Goal: Information Seeking & Learning: Learn about a topic

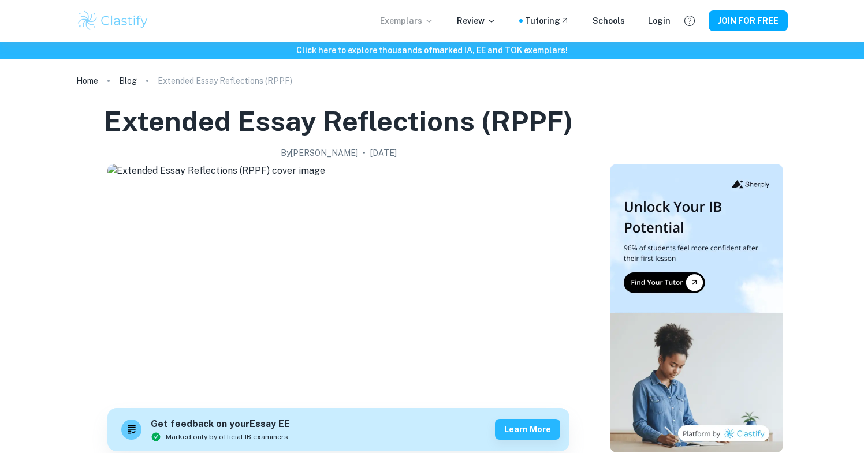
click at [405, 24] on p "Exemplars" at bounding box center [407, 20] width 54 height 13
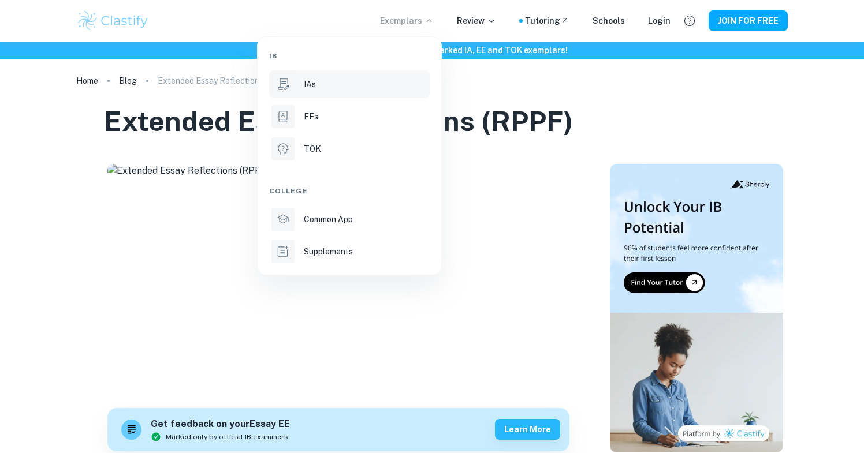
click at [325, 92] on li "IAs" at bounding box center [349, 84] width 161 height 28
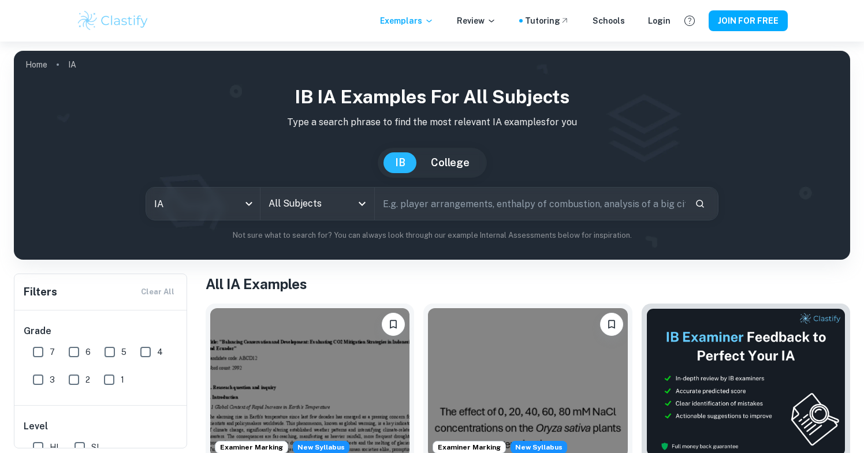
click at [439, 196] on input "text" at bounding box center [530, 204] width 311 height 32
click at [281, 189] on div "All Subjects" at bounding box center [317, 204] width 114 height 32
type input "Chemistry"
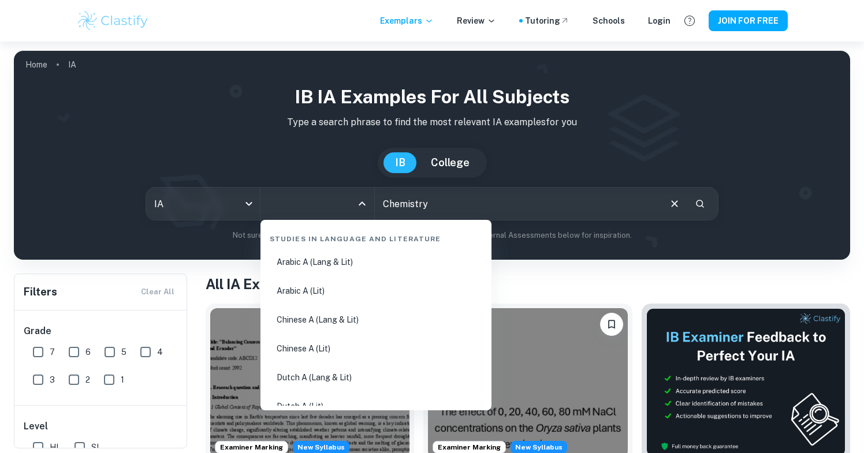
click at [301, 197] on input "All Subjects" at bounding box center [309, 204] width 86 height 22
click at [301, 201] on input "All Subjects" at bounding box center [309, 204] width 86 height 22
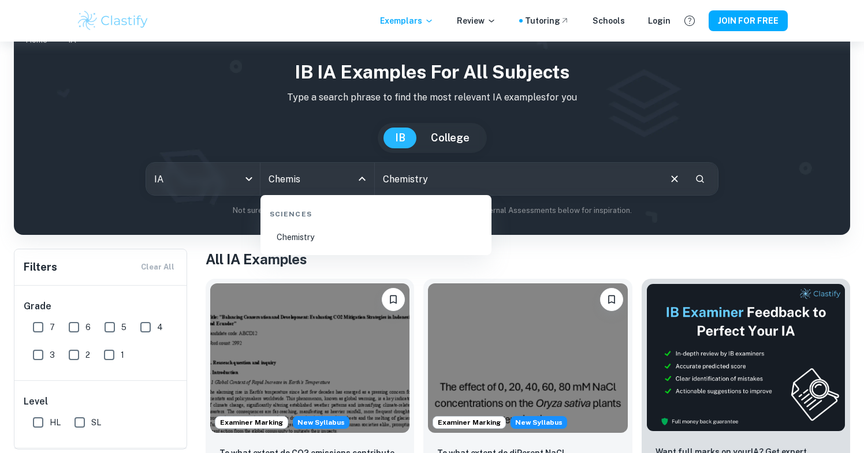
scroll to position [26, 0]
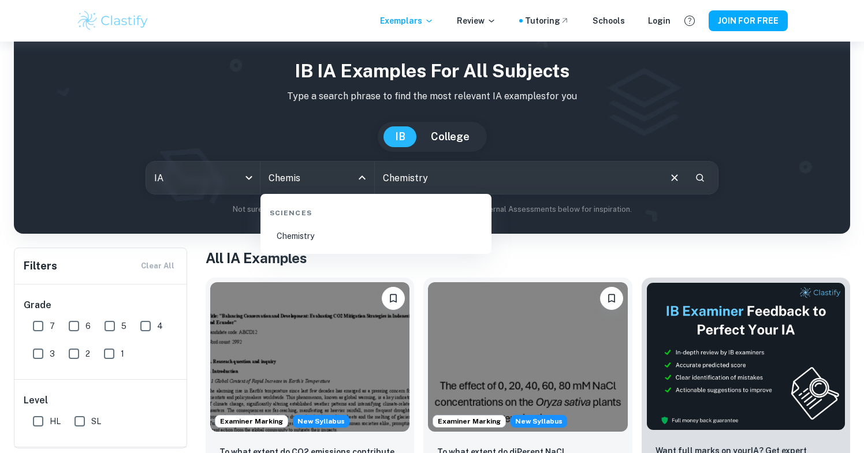
click at [320, 244] on li "Chemistry" at bounding box center [376, 236] width 222 height 27
type input "Chemistry"
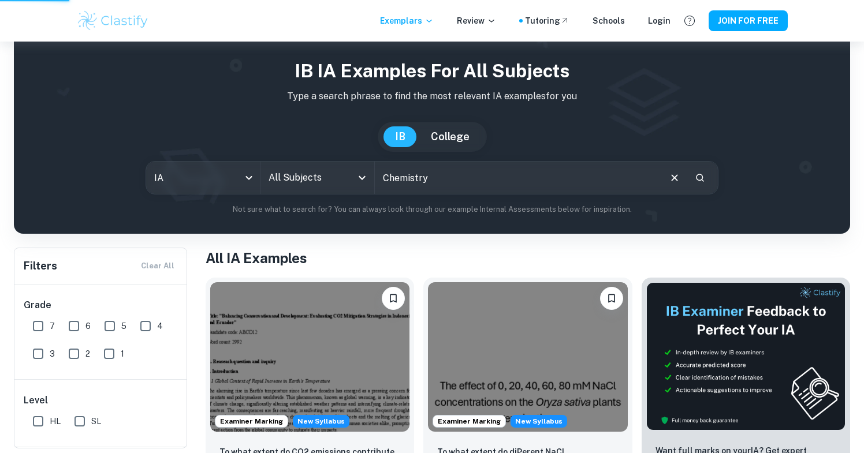
click at [463, 172] on input "Chemistry" at bounding box center [517, 178] width 284 height 32
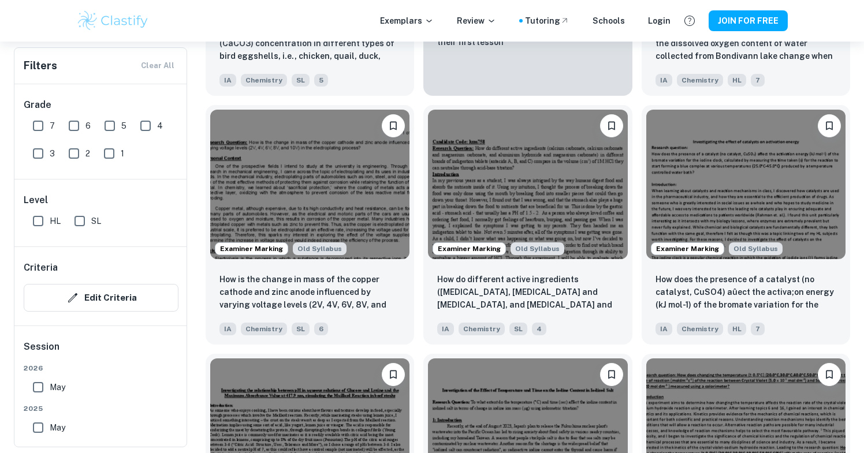
scroll to position [2734, 0]
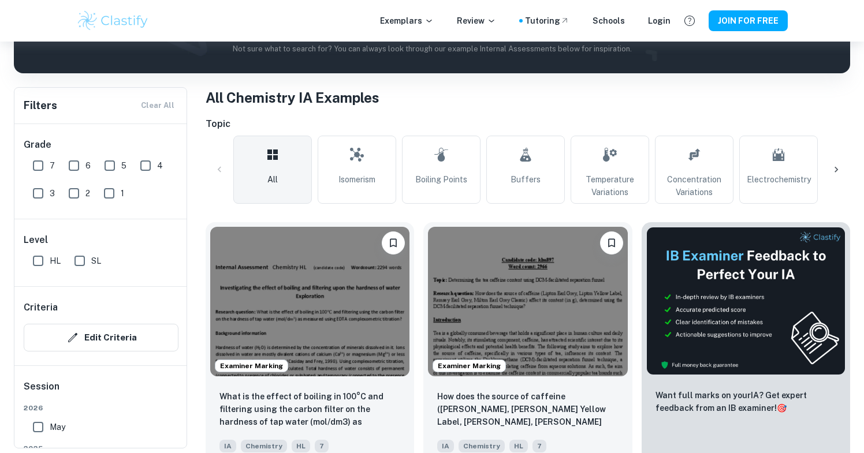
scroll to position [195, 1]
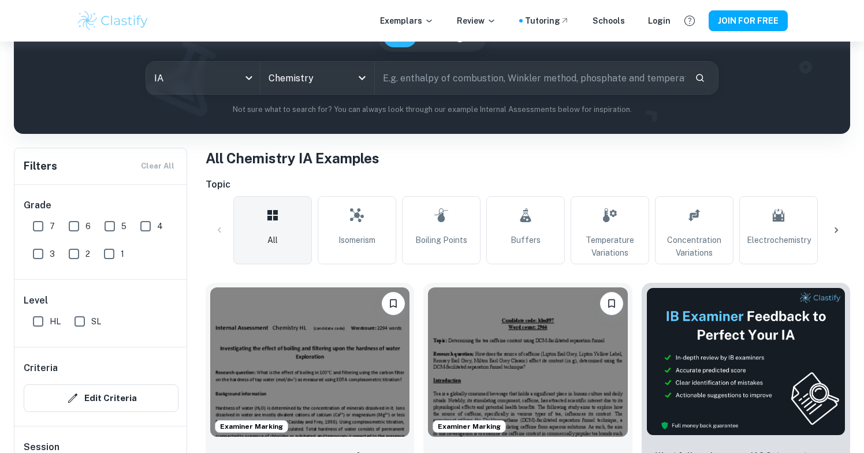
scroll to position [144, 0]
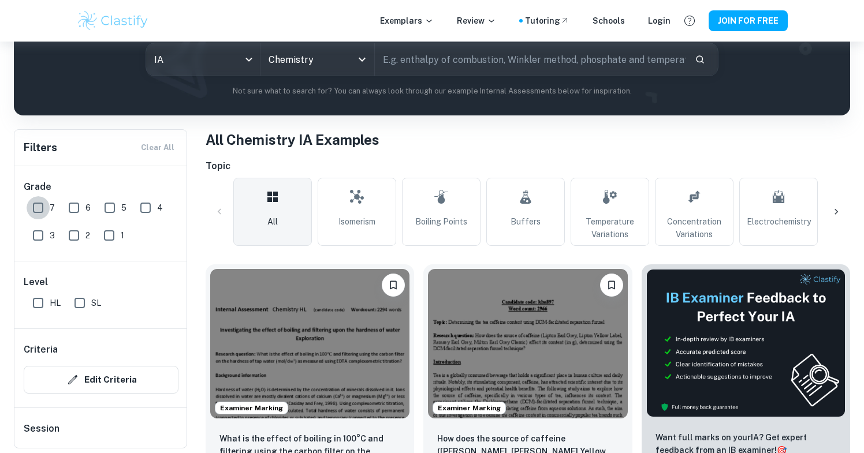
click at [40, 206] on input "7" at bounding box center [38, 207] width 23 height 23
checkbox input "true"
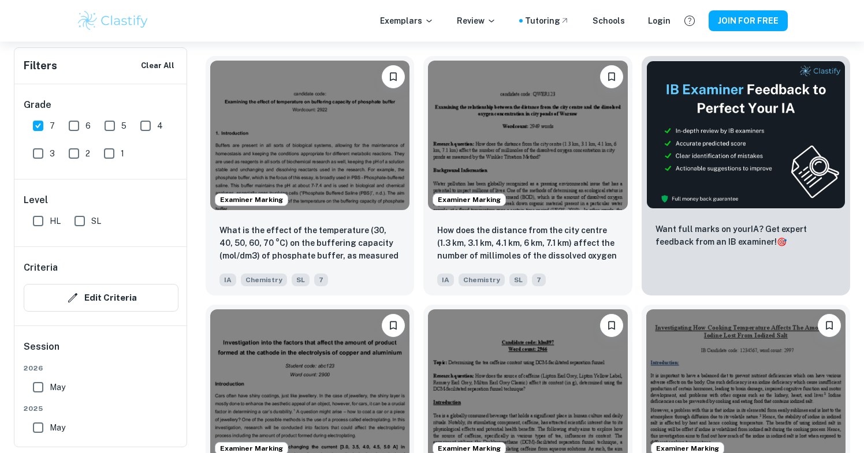
scroll to position [384, 0]
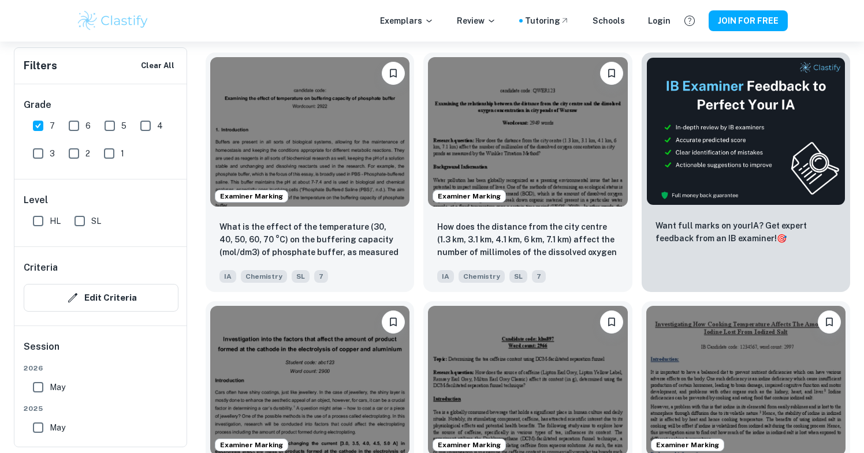
click at [417, 299] on div "Examiner Marking How does the source of caffeine ([PERSON_NAME], [PERSON_NAME] …" at bounding box center [523, 416] width 218 height 249
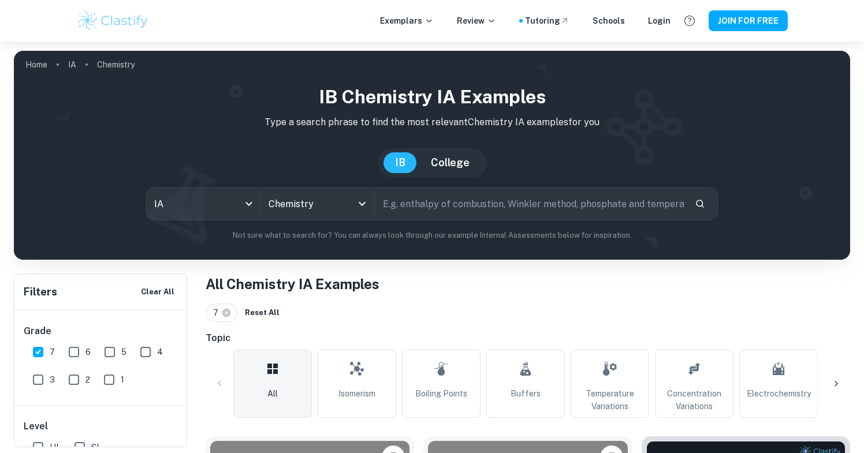
scroll to position [0, 0]
click at [658, 17] on div "Login" at bounding box center [659, 20] width 23 height 13
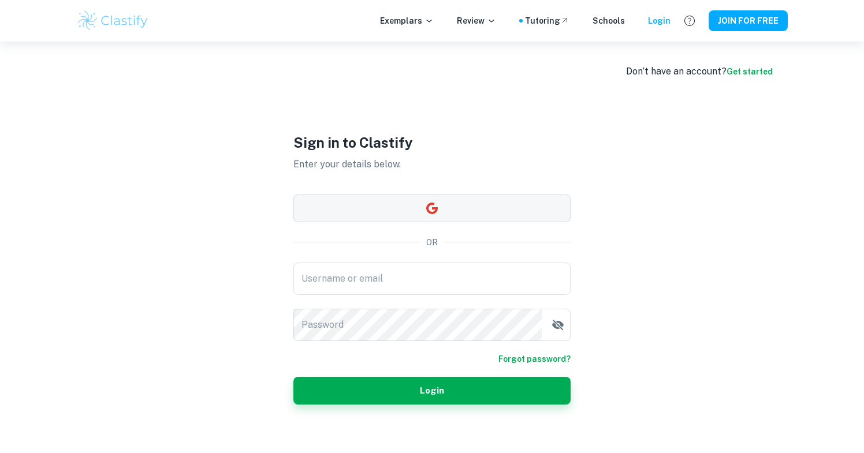
click at [427, 209] on icon "button" at bounding box center [432, 208] width 12 height 12
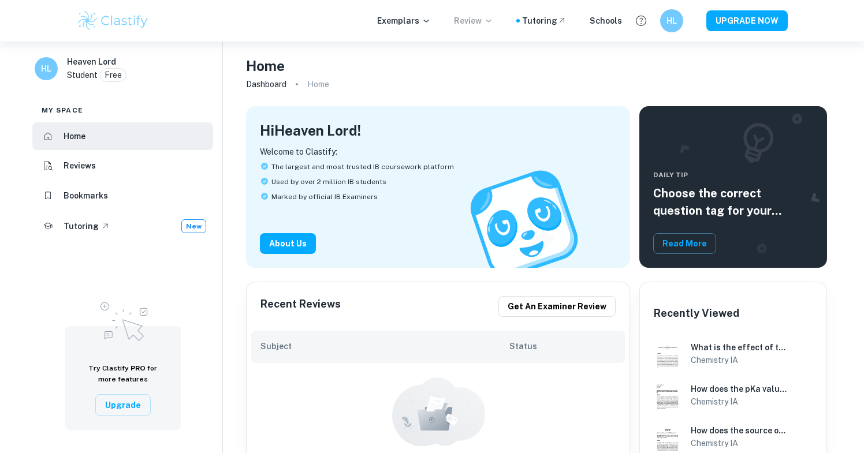
click at [475, 23] on p "Review" at bounding box center [473, 20] width 39 height 13
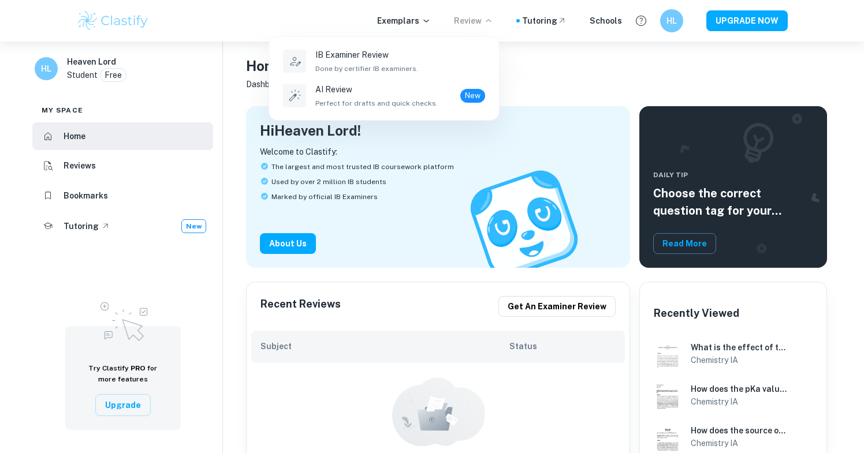
click at [474, 29] on div at bounding box center [432, 226] width 864 height 453
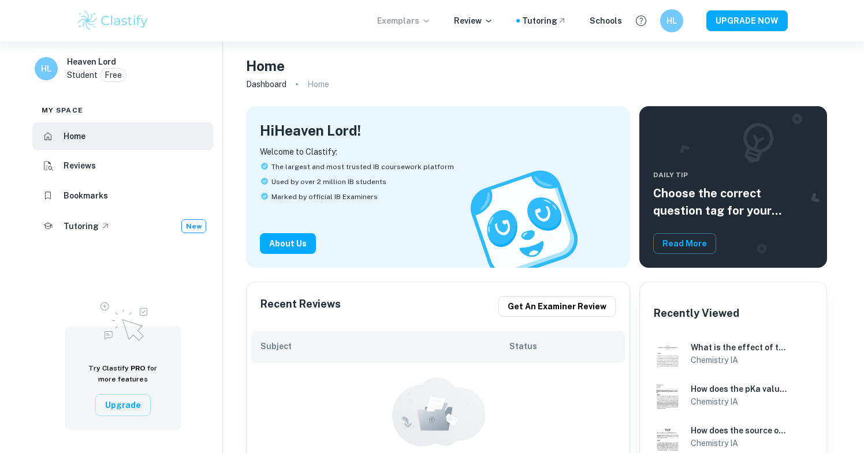
click at [409, 20] on p "Exemplars" at bounding box center [404, 20] width 54 height 13
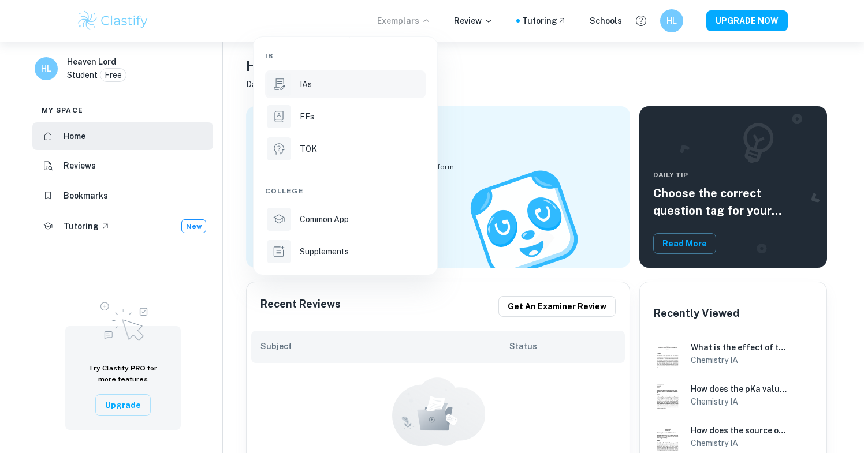
click at [319, 88] on div "IAs" at bounding box center [362, 84] width 124 height 13
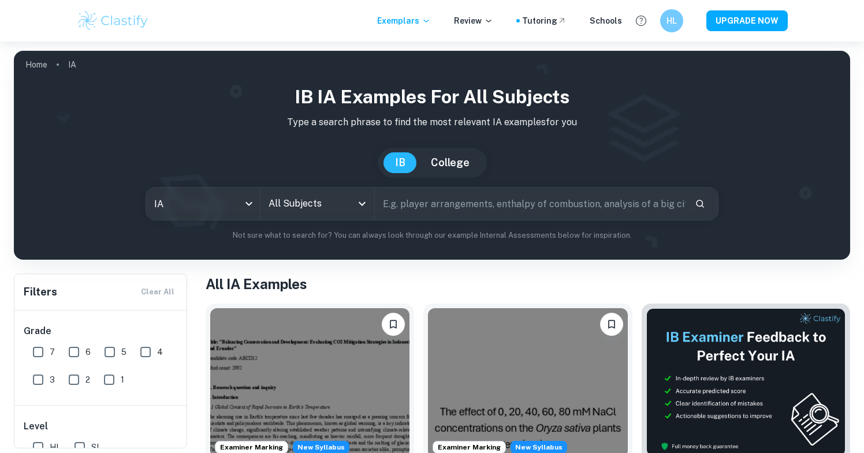
click at [346, 207] on input "All Subjects" at bounding box center [309, 204] width 86 height 22
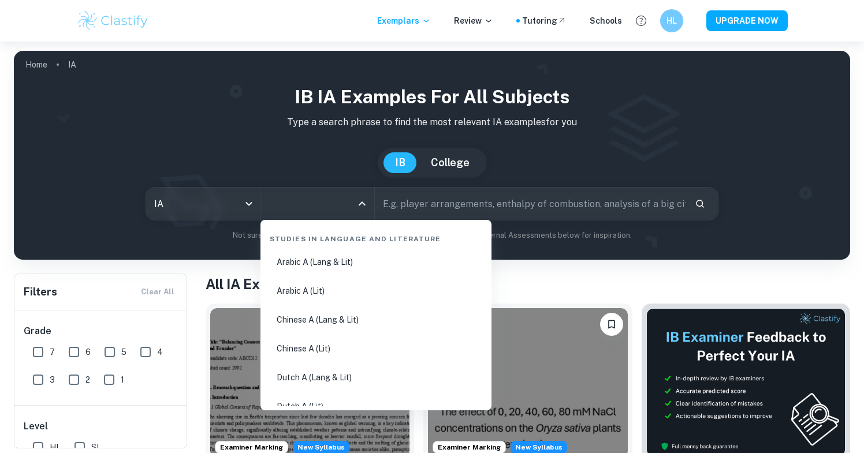
type input "s"
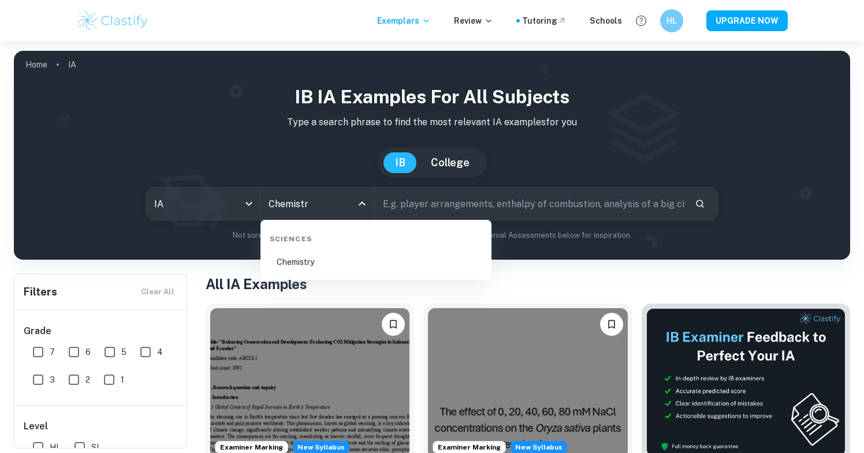
type input "Chemistry"
click at [353, 269] on li "Chemistry" at bounding box center [376, 262] width 222 height 27
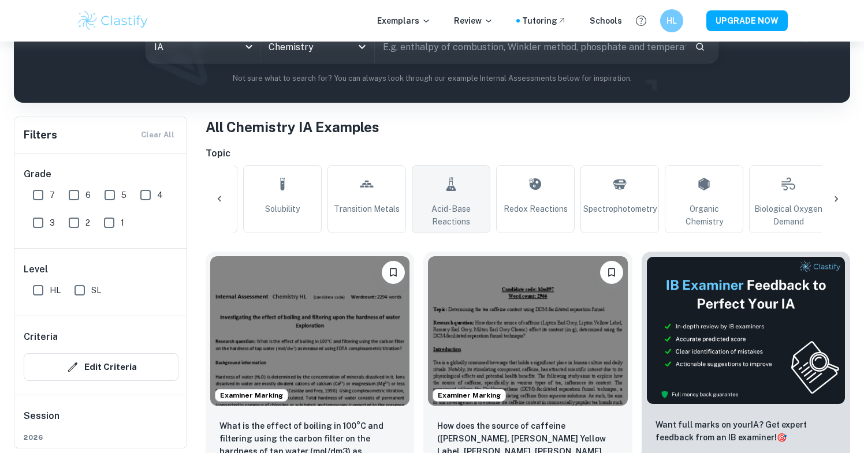
scroll to position [0, 1147]
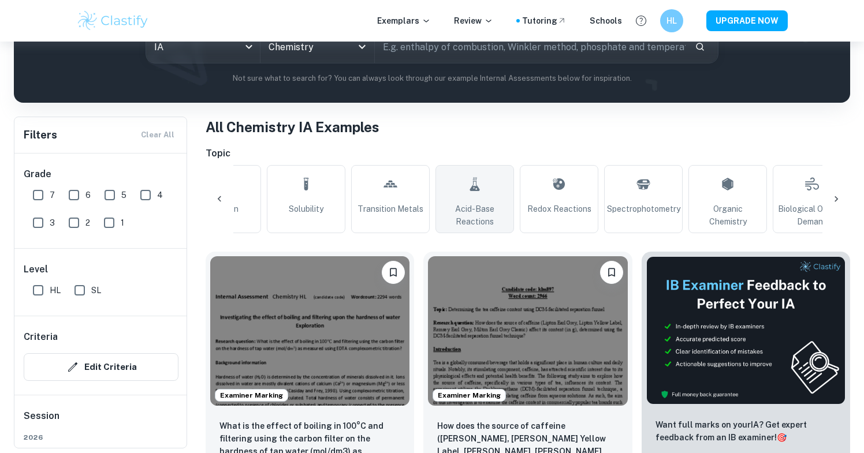
click at [500, 202] on link "Acid-Base Reactions" at bounding box center [474, 199] width 79 height 68
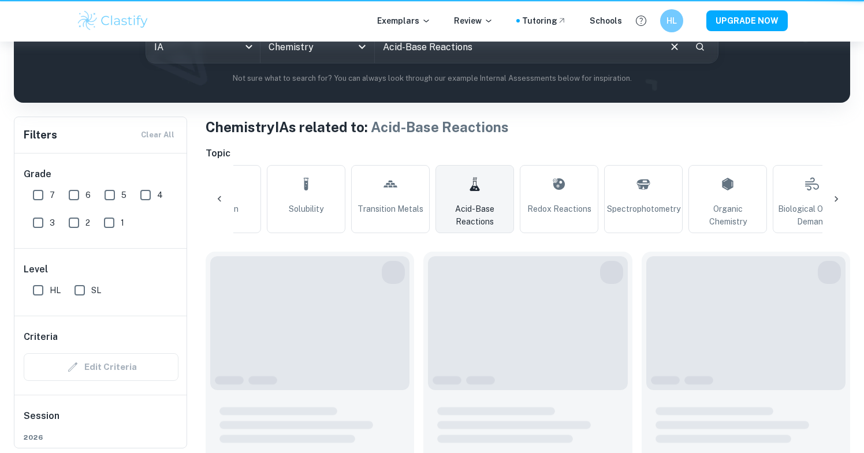
type input "Acid-Base Reactions"
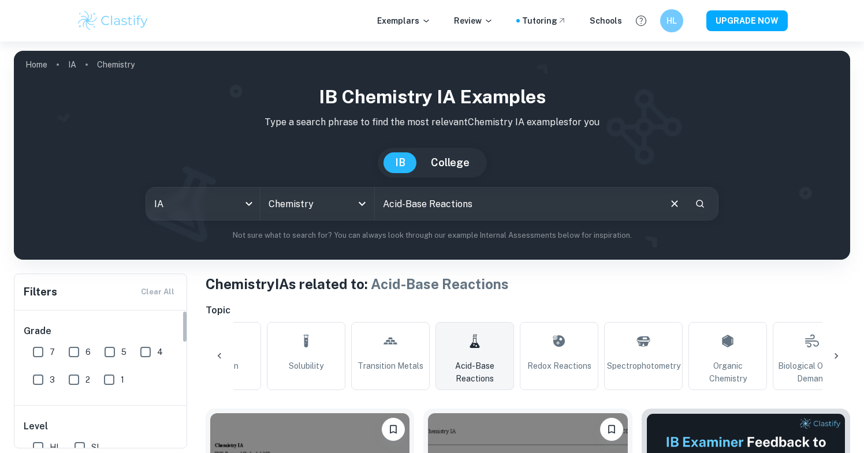
click at [32, 348] on input "7" at bounding box center [38, 352] width 23 height 23
checkbox input "true"
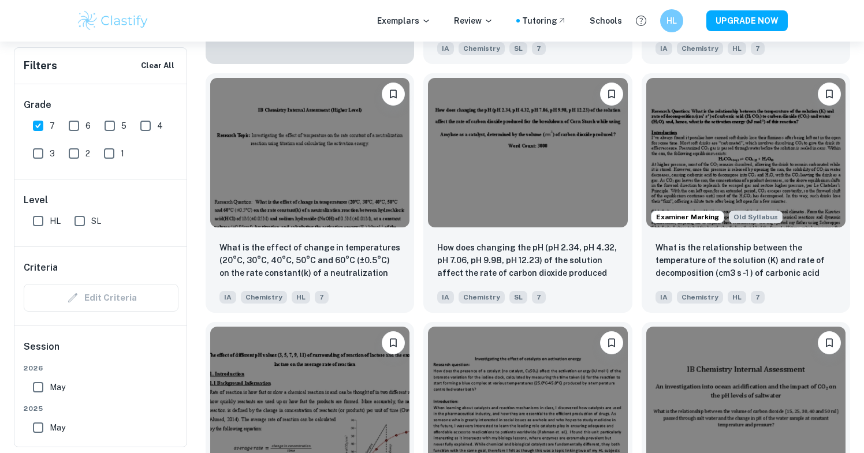
click at [416, 119] on div "How does changing the pH (pH 2.34, pH 4.32, pH 7.06, pH 9.98, pH 12.23) of the …" at bounding box center [523, 188] width 218 height 249
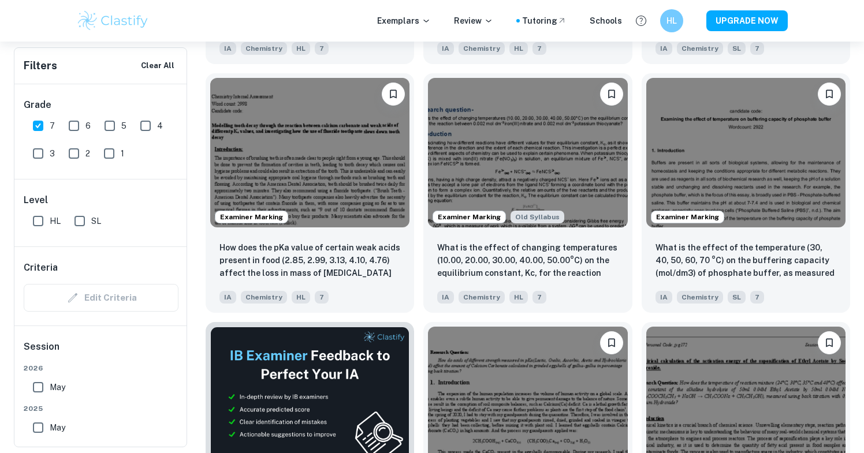
click at [416, 119] on div "Examiner Marking Old Syllabus What is the effect of changing temperatures (10.0…" at bounding box center [523, 188] width 218 height 249
click at [416, 132] on div "Examiner Marking Old Syllabus What is the effect of changing temperatures (10.0…" at bounding box center [523, 188] width 218 height 249
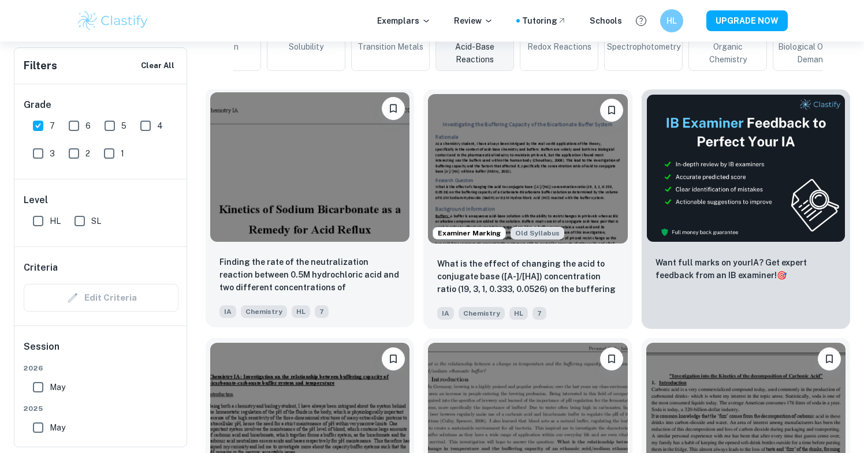
click at [357, 144] on img at bounding box center [309, 167] width 199 height 150
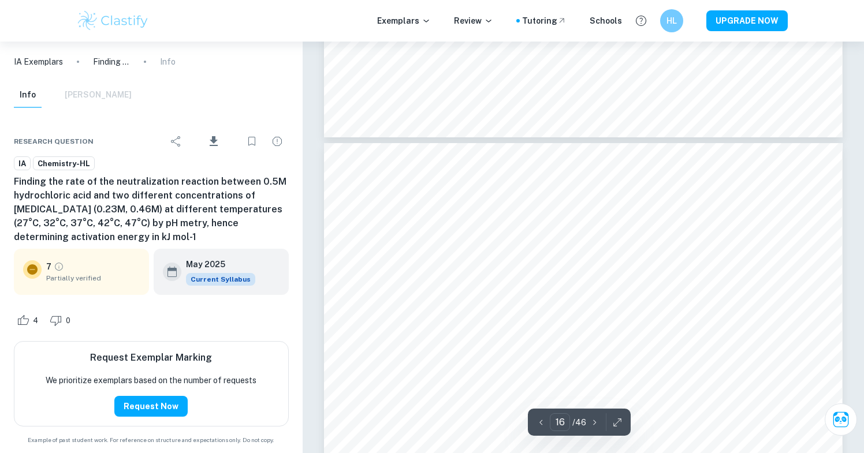
scroll to position [10335, 0]
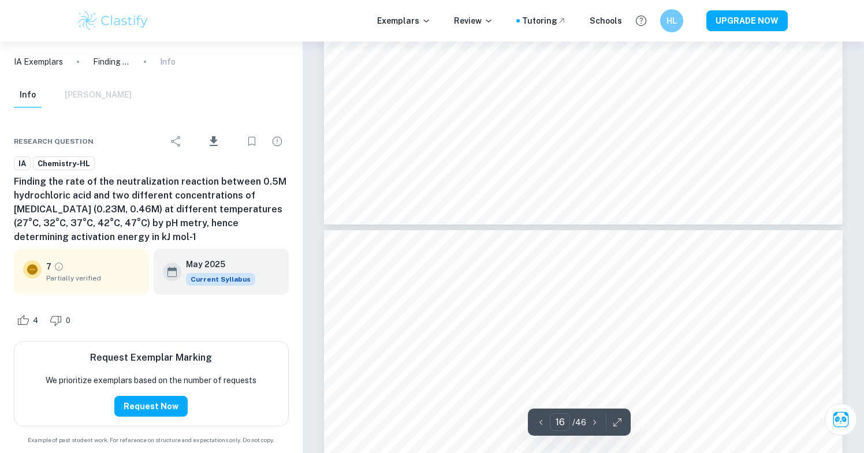
type input "15"
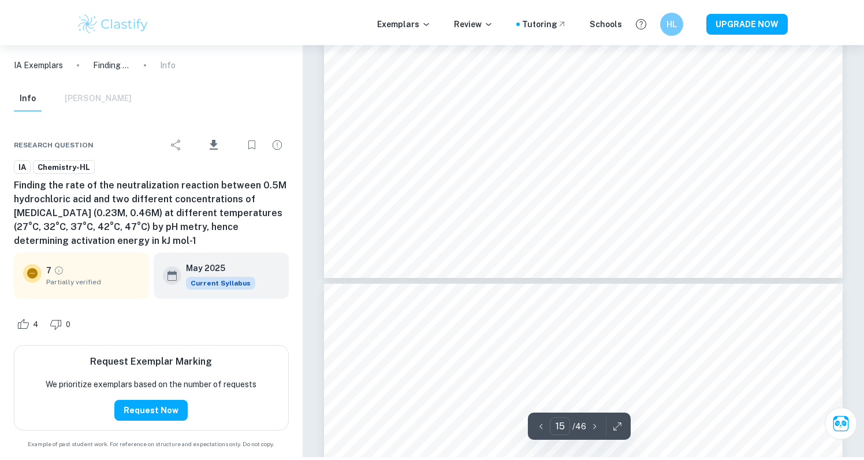
scroll to position [10225, 0]
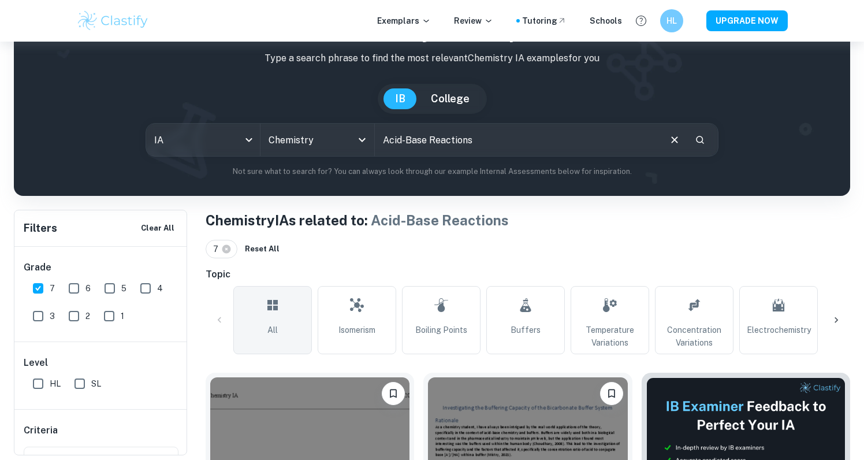
click at [286, 312] on link "All" at bounding box center [272, 320] width 79 height 68
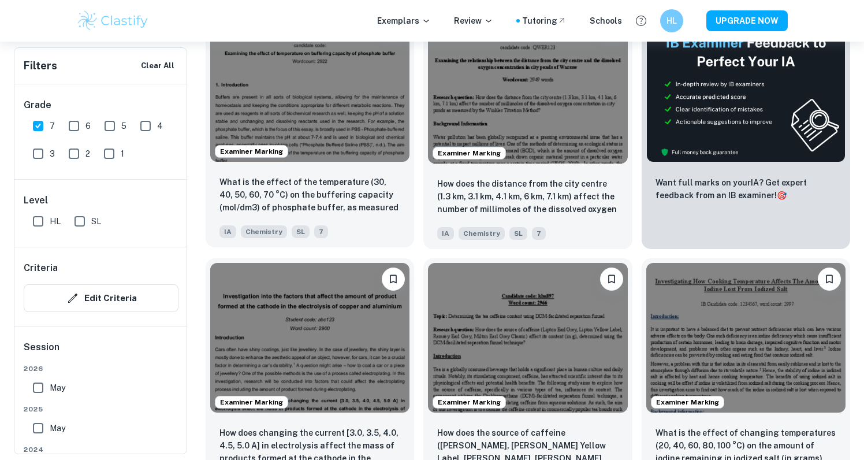
scroll to position [452, 0]
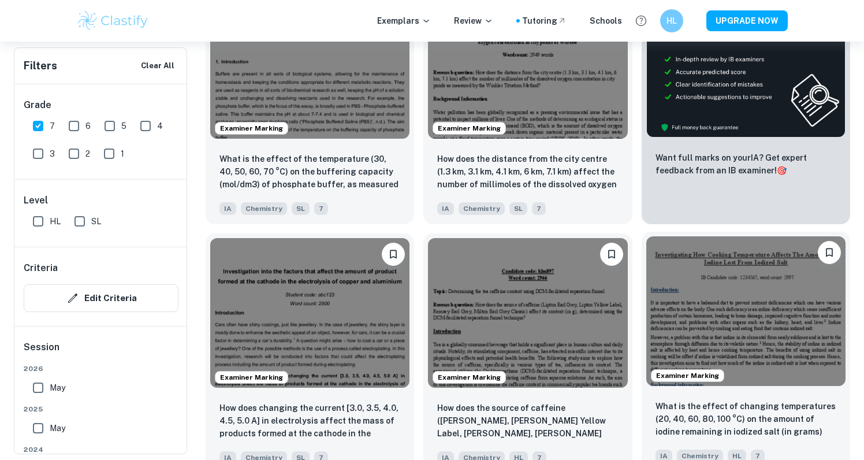
click at [669, 311] on img at bounding box center [745, 311] width 199 height 150
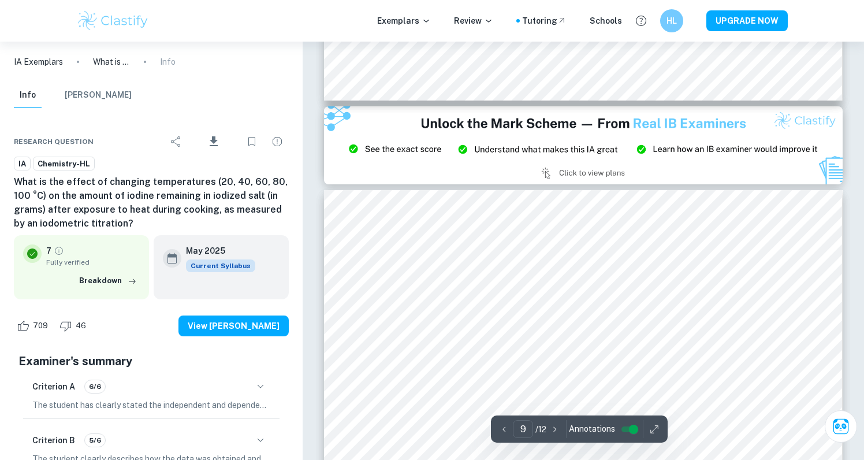
scroll to position [5531, 0]
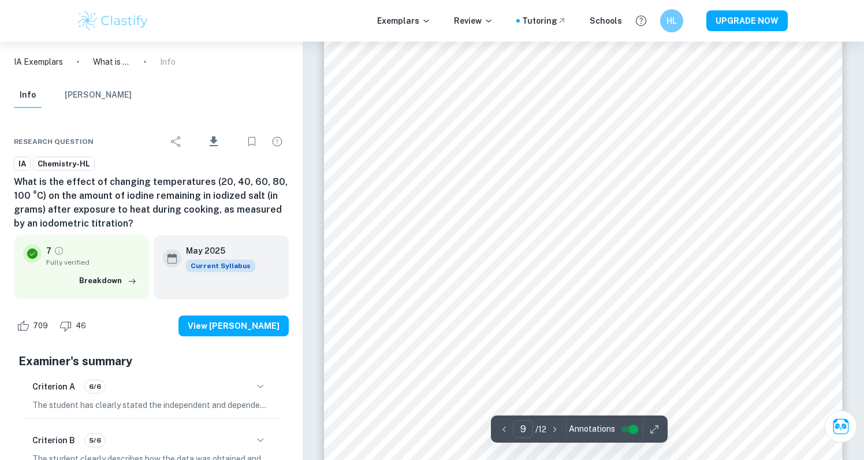
scroll to position [5730, 0]
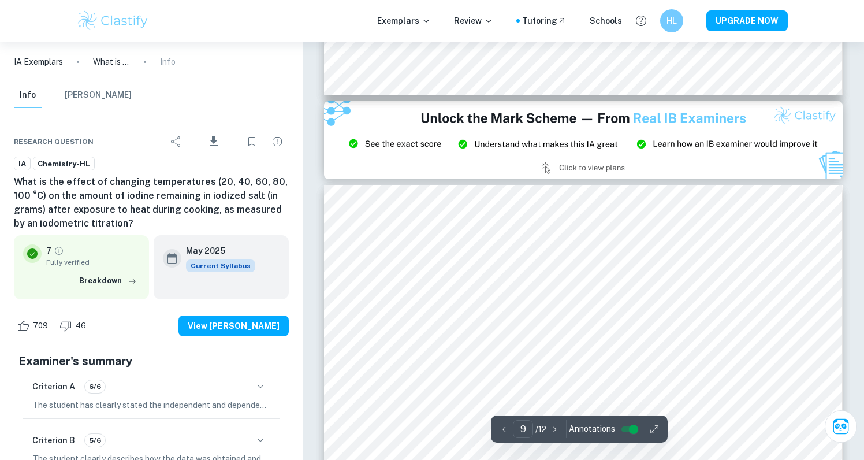
scroll to position [5541, 0]
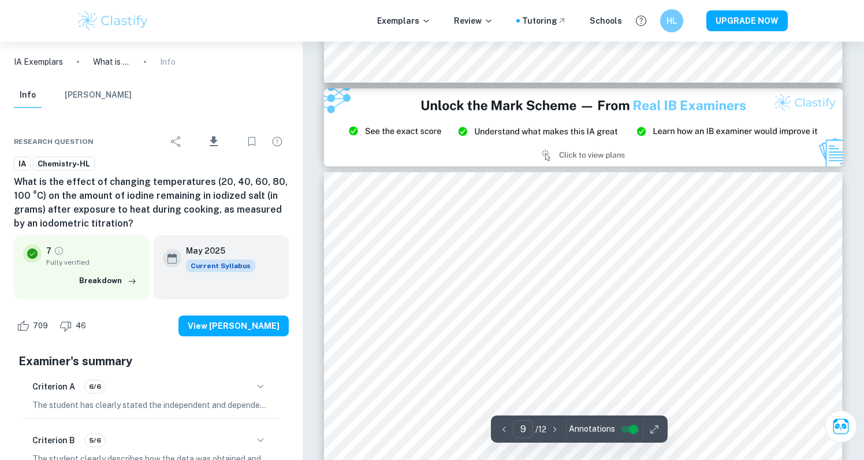
click at [351, 109] on img at bounding box center [583, 127] width 519 height 78
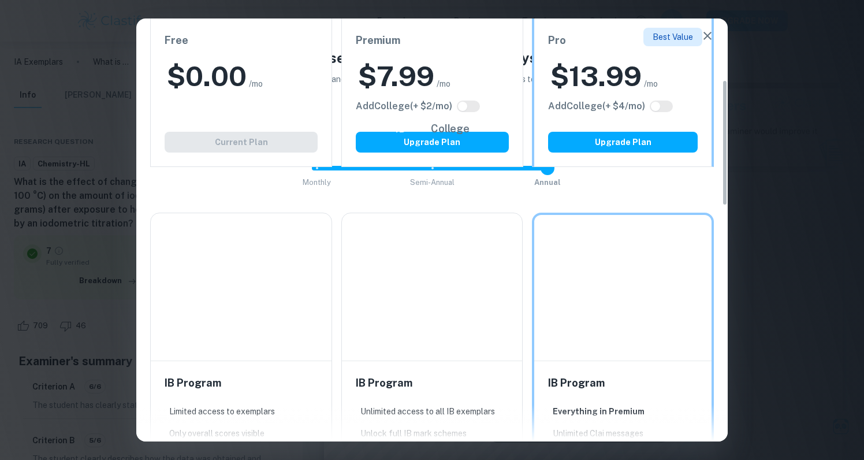
scroll to position [248, 0]
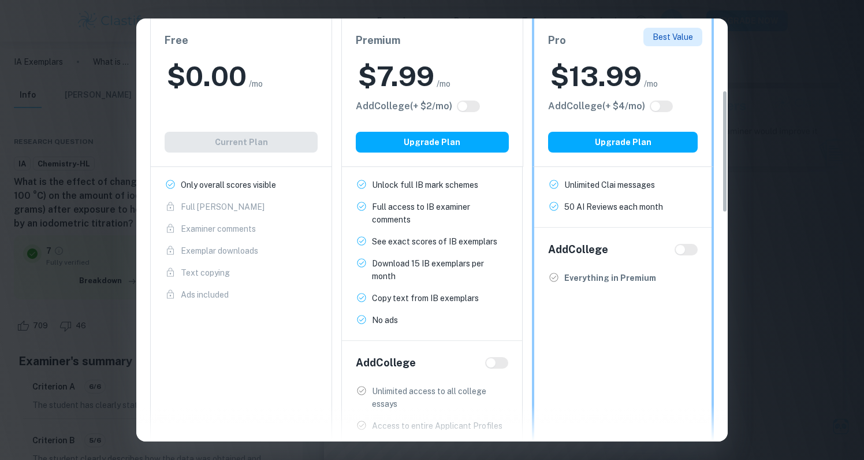
click at [803, 159] on div "Easily Ace Your IB Coursework & Crush College Essays. Get Clastify Premium Get …" at bounding box center [432, 230] width 864 height 460
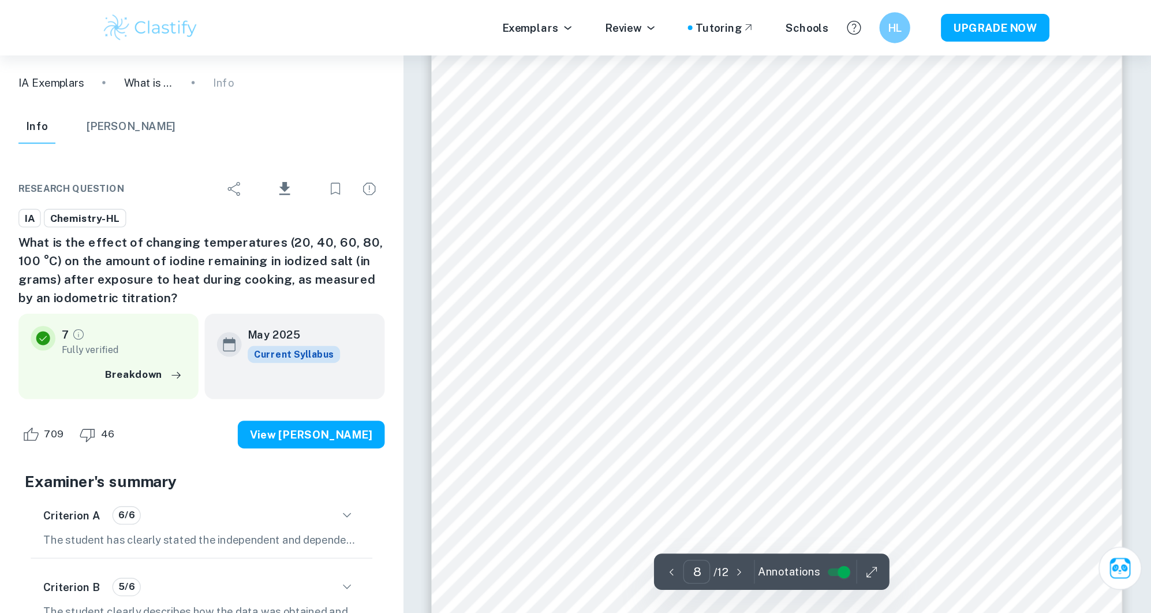
scroll to position [5086, 0]
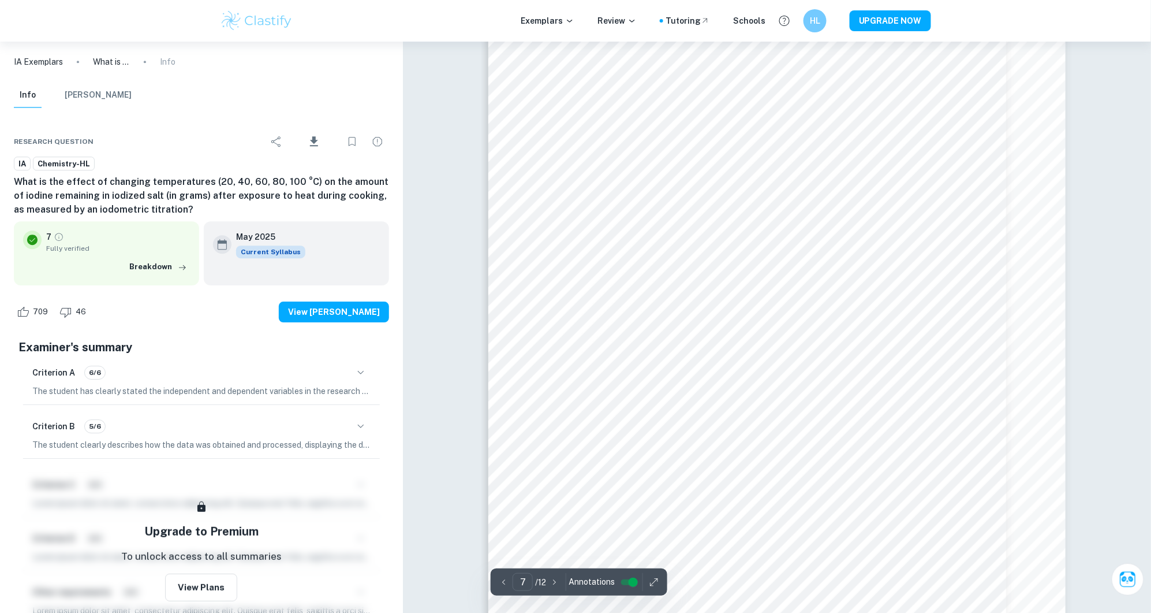
type input "8"
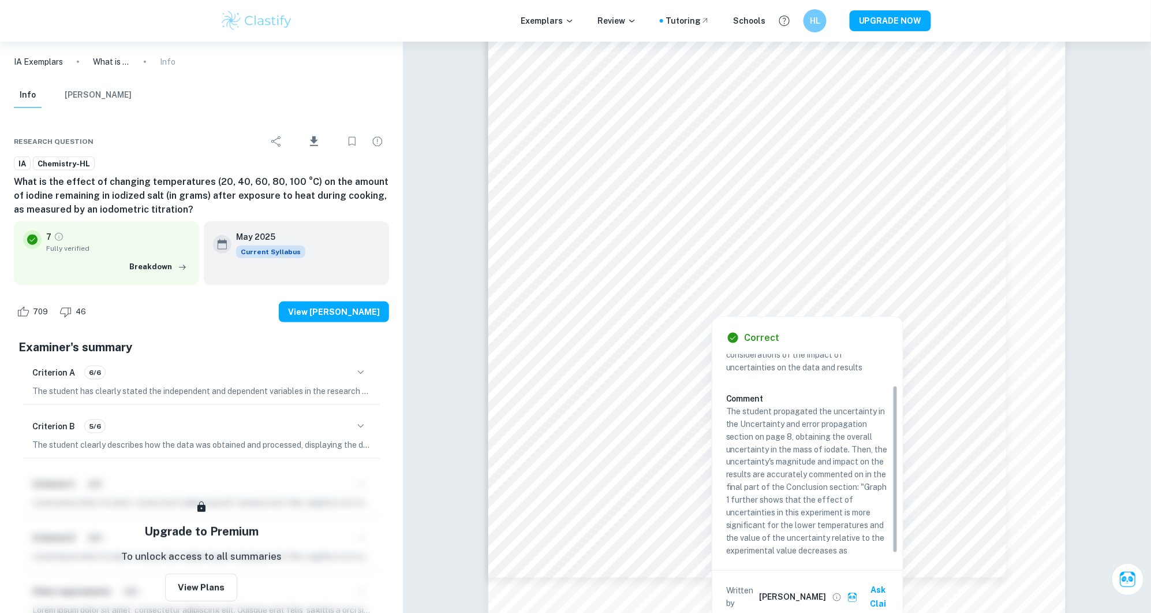
scroll to position [42, 0]
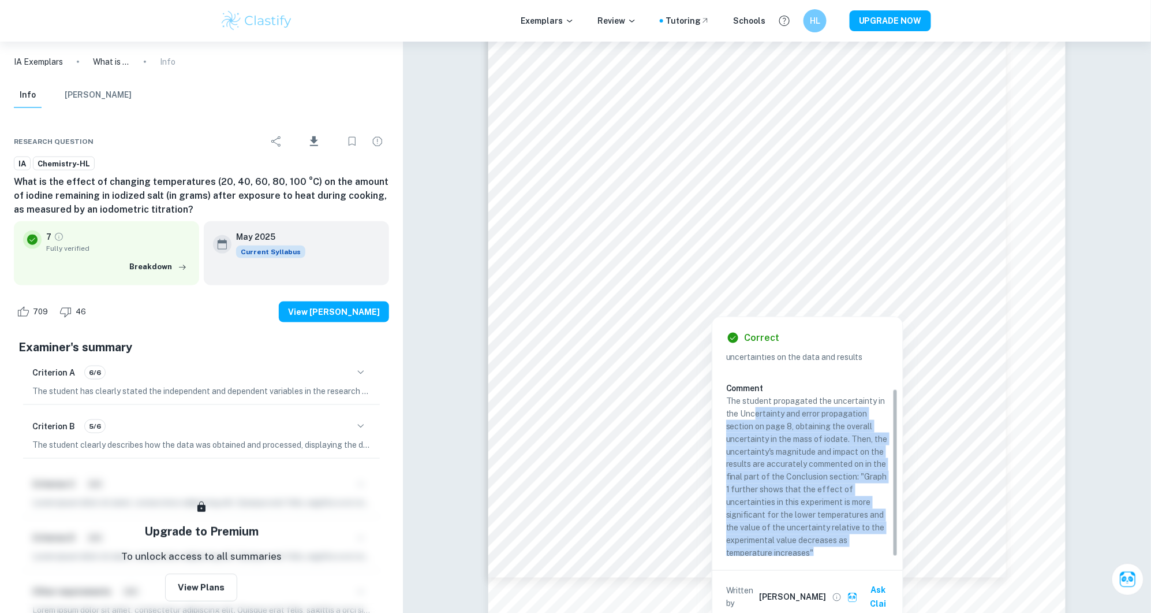
drag, startPoint x: 754, startPoint y: 412, endPoint x: 823, endPoint y: 551, distance: 155.7
click at [823, 453] on p "The student propagated the uncertainty in the Uncertainty and error propagation…" at bounding box center [807, 476] width 163 height 165
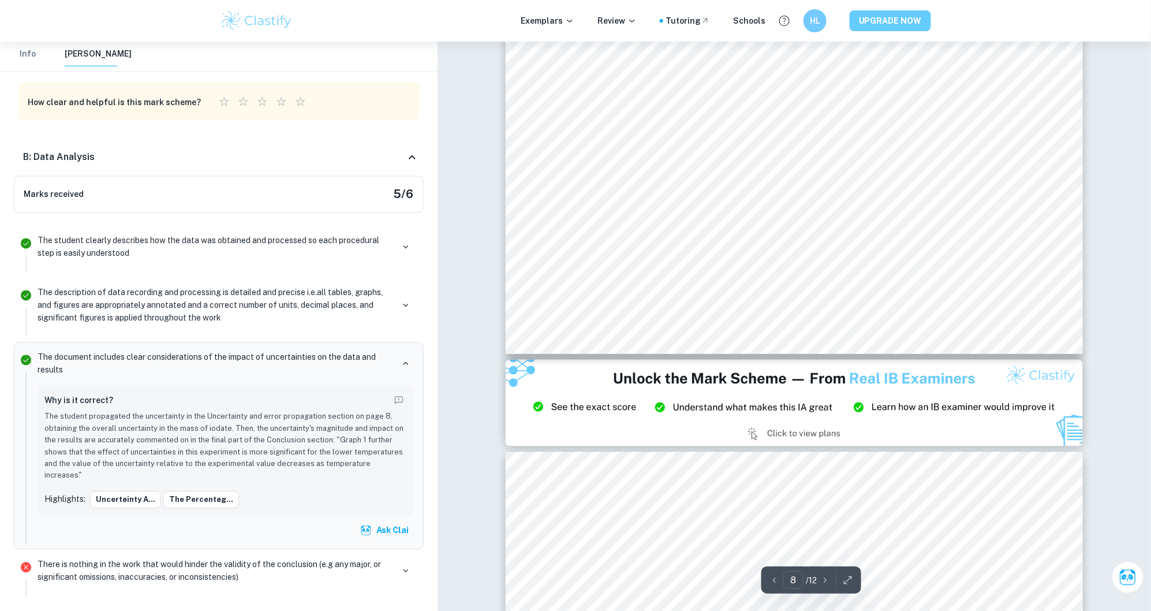
scroll to position [5896, 0]
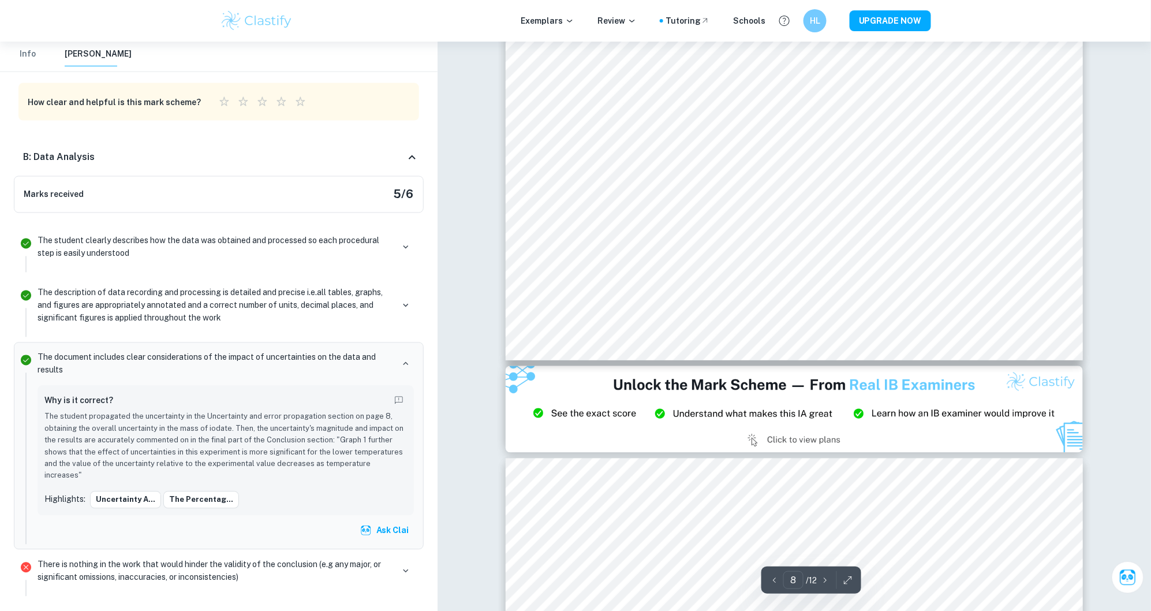
click at [544, 375] on img at bounding box center [794, 409] width 577 height 87
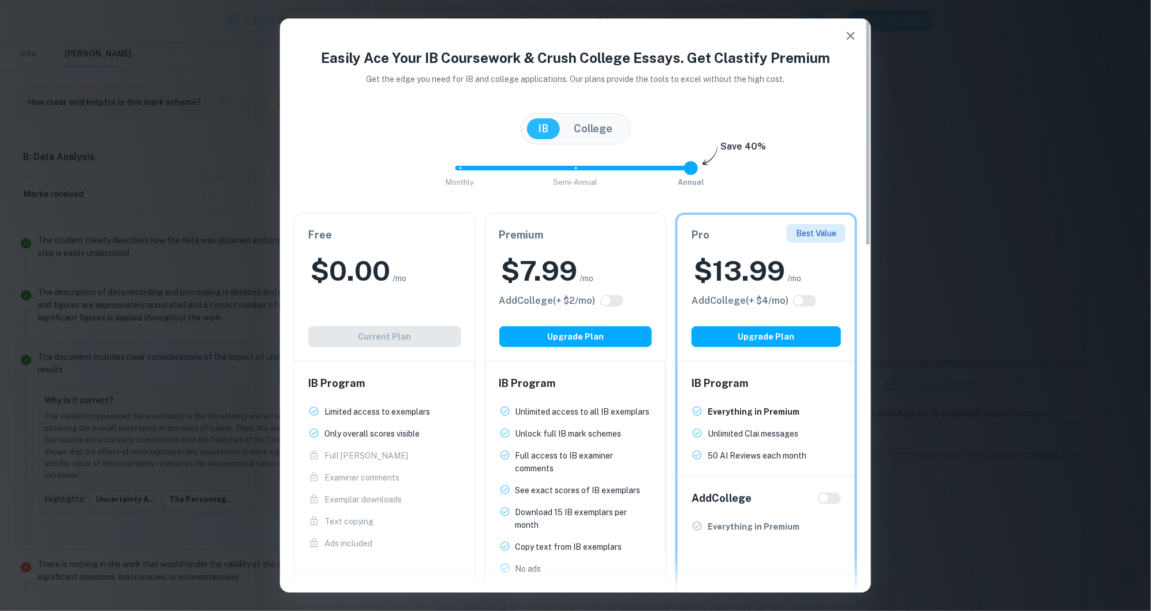
click at [840, 38] on button "button" at bounding box center [851, 35] width 23 height 23
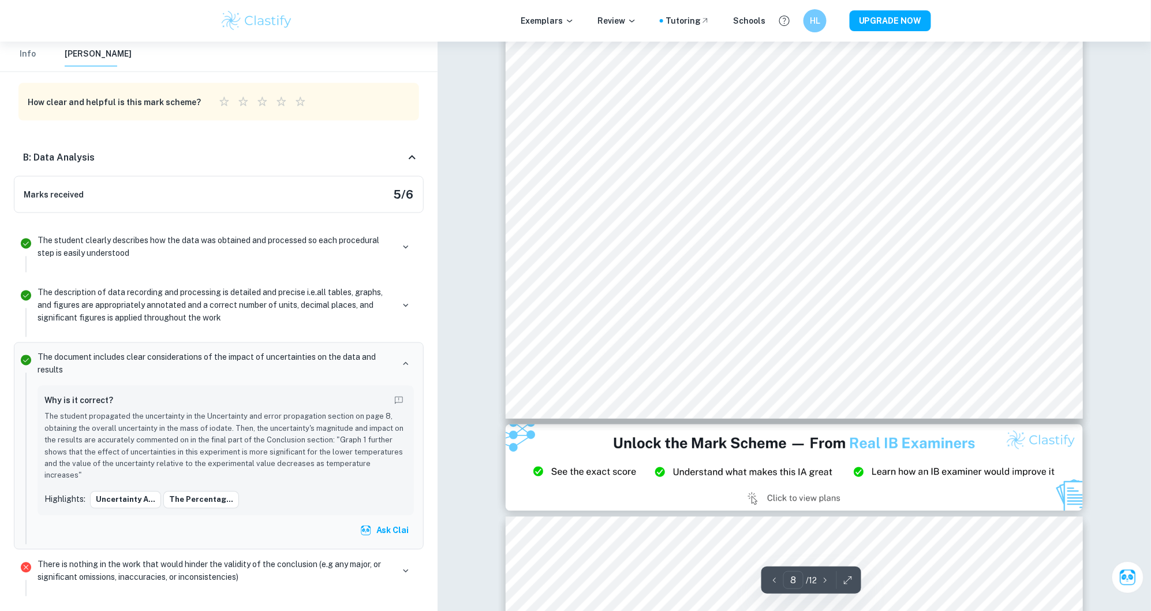
scroll to position [5839, 0]
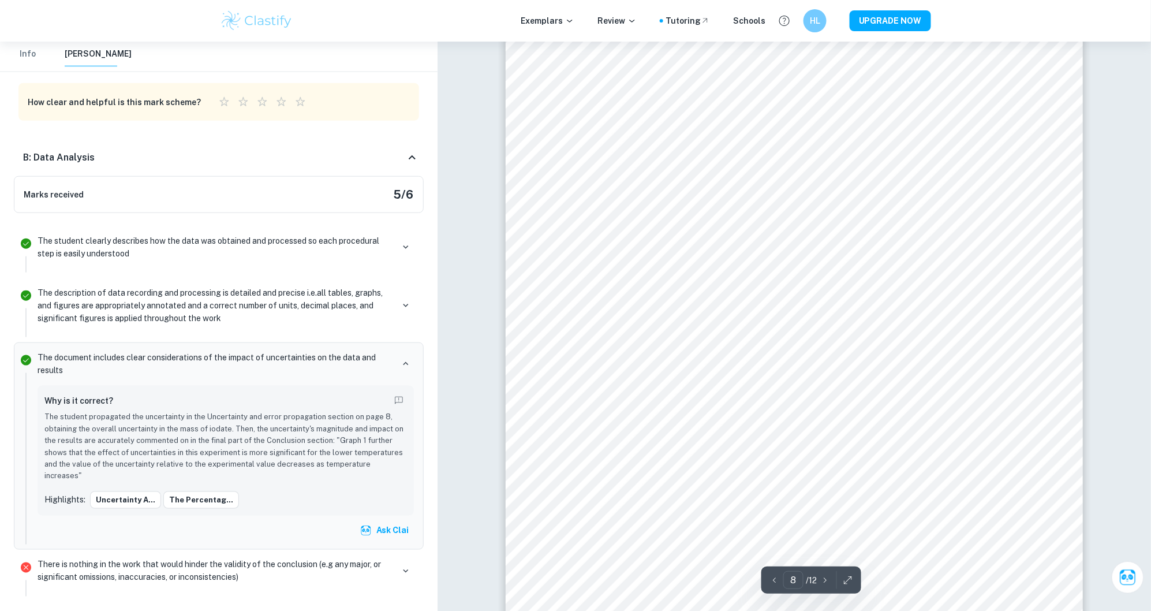
scroll to position [5522, 0]
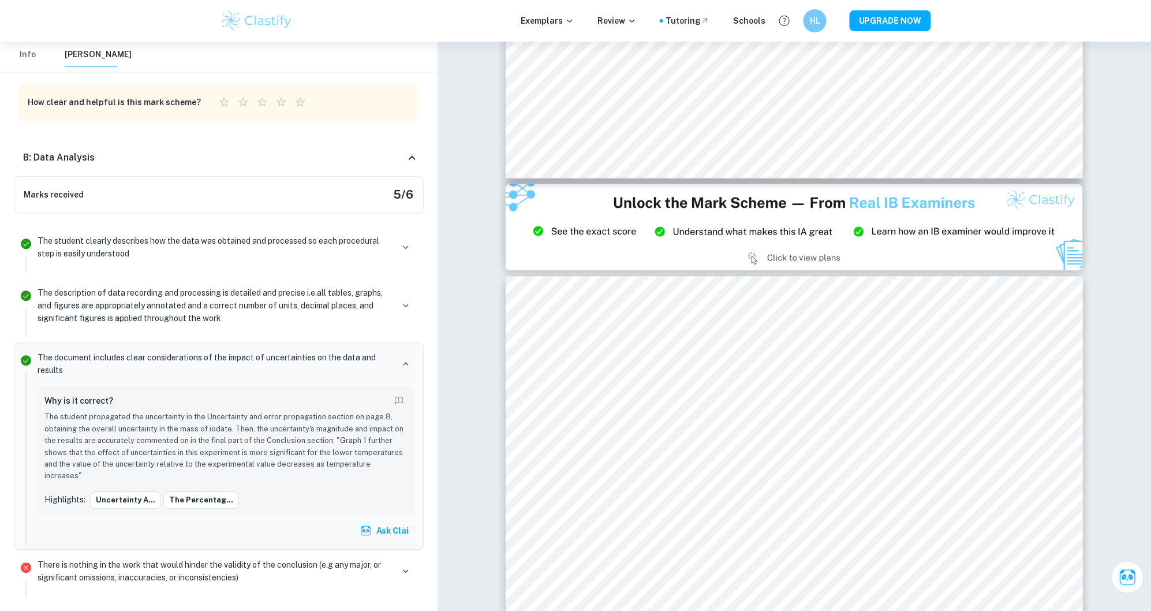
scroll to position [6185, 0]
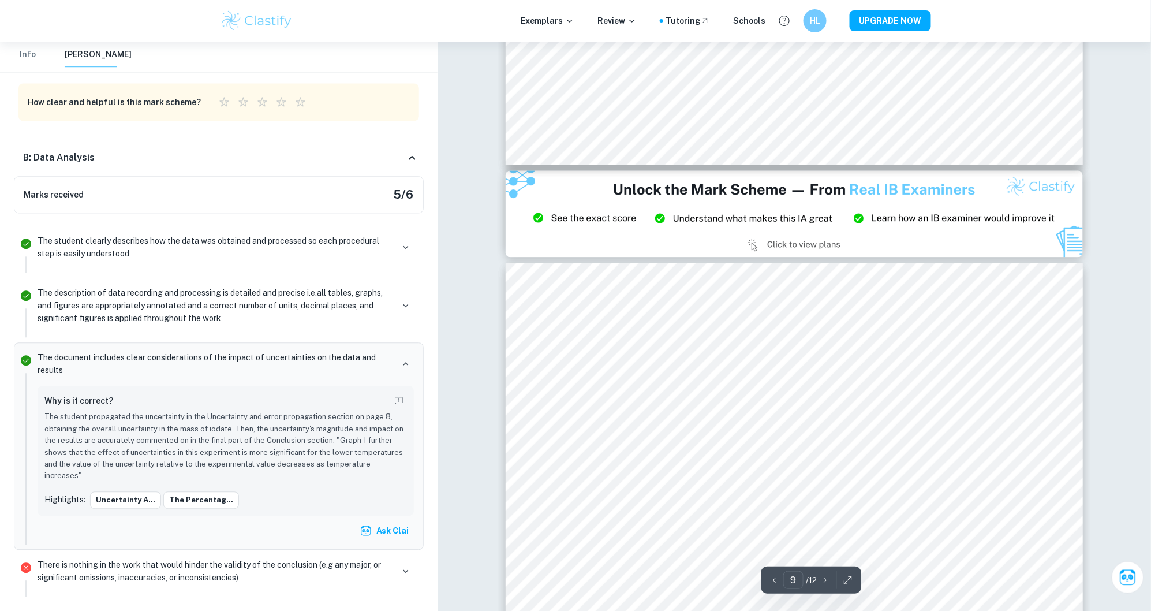
type input "8"
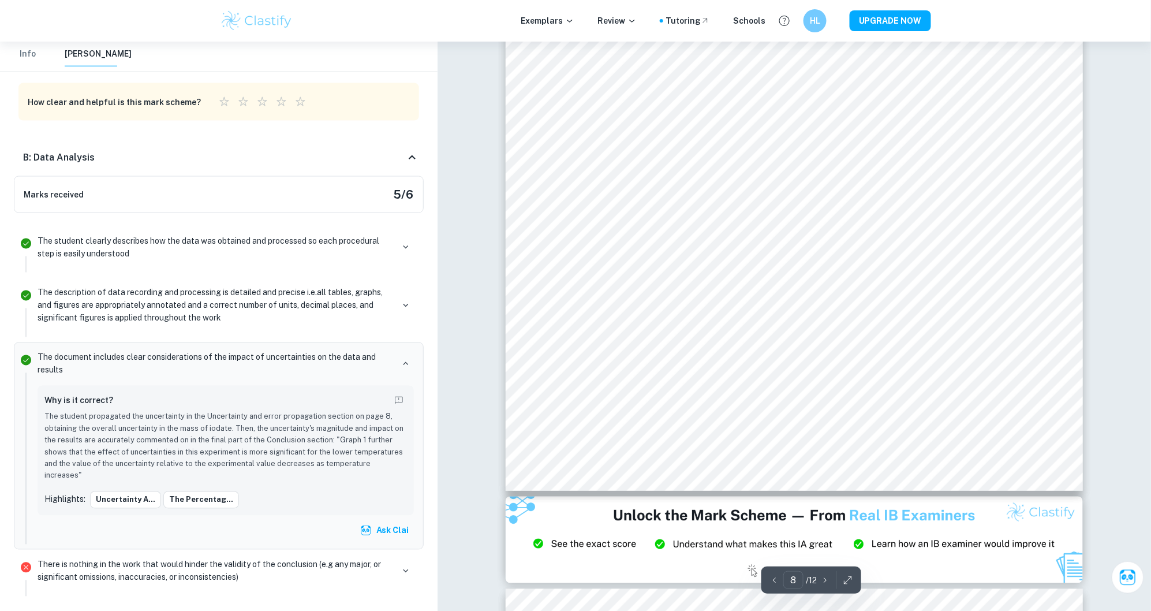
scroll to position [5442, 0]
